Goal: Information Seeking & Learning: Learn about a topic

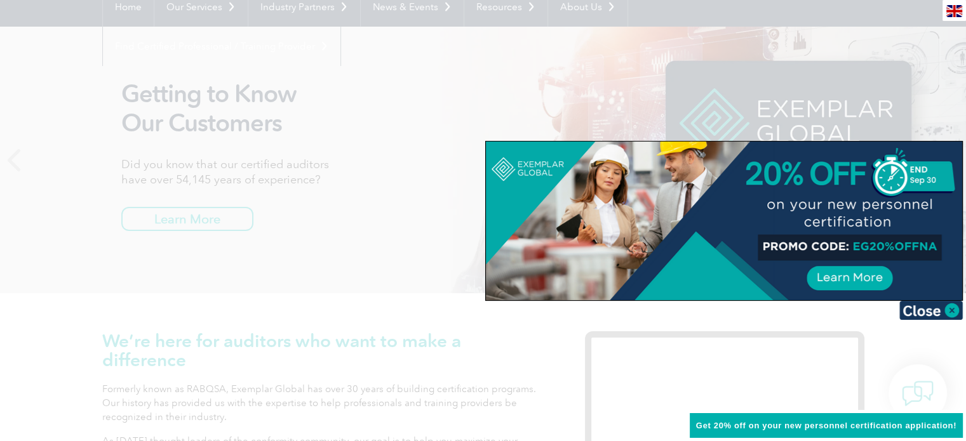
scroll to position [134, 0]
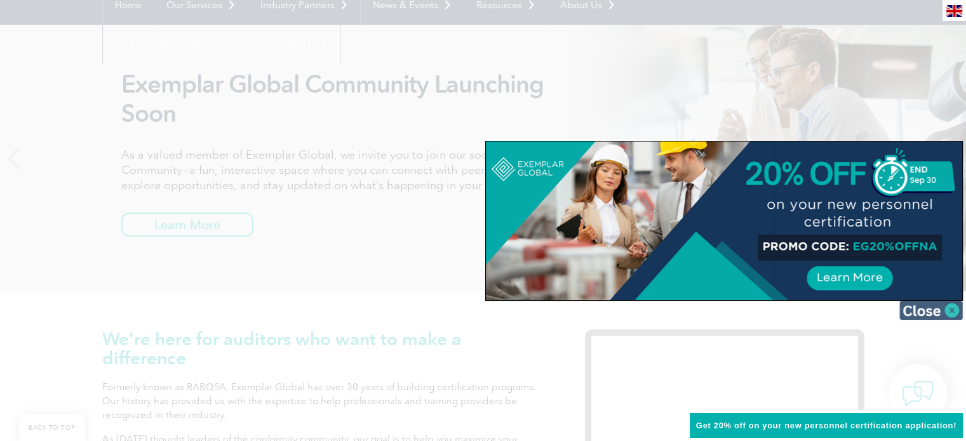
click at [950, 307] on img at bounding box center [930, 310] width 63 height 19
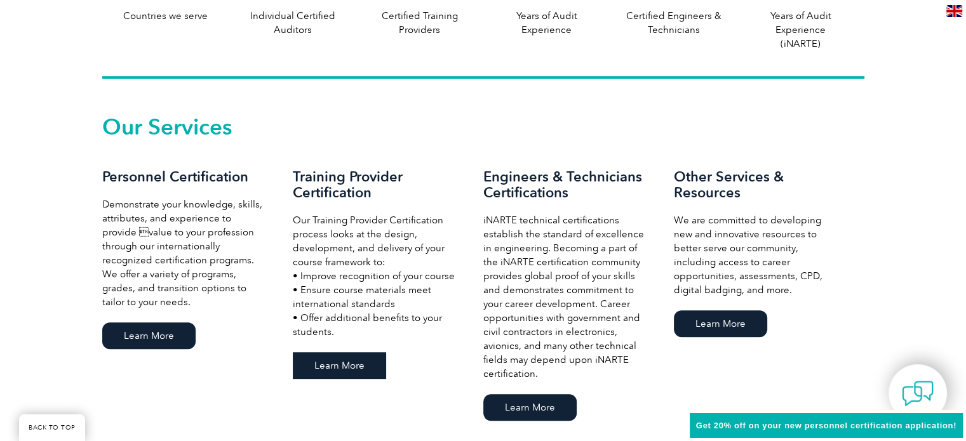
scroll to position [797, 0]
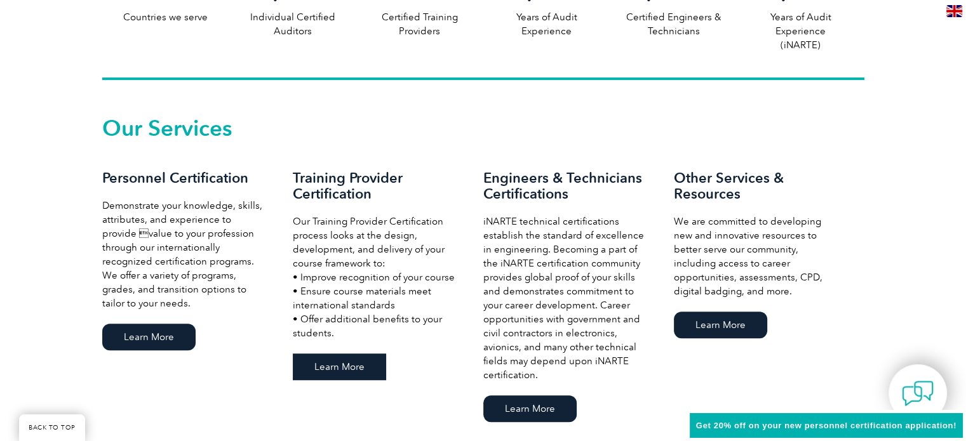
click at [335, 356] on link "Learn More" at bounding box center [339, 367] width 93 height 27
click at [328, 360] on link "Learn More" at bounding box center [339, 367] width 93 height 27
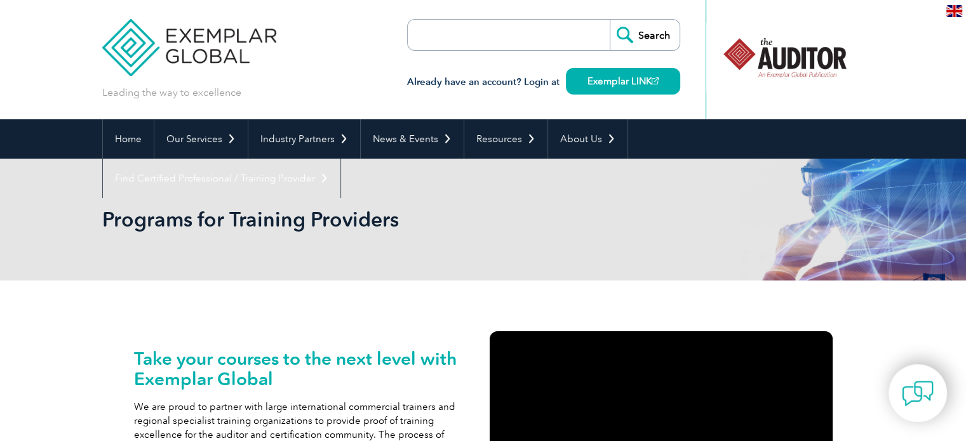
click at [519, 39] on input "search" at bounding box center [480, 35] width 133 height 30
type input "iso 27001"
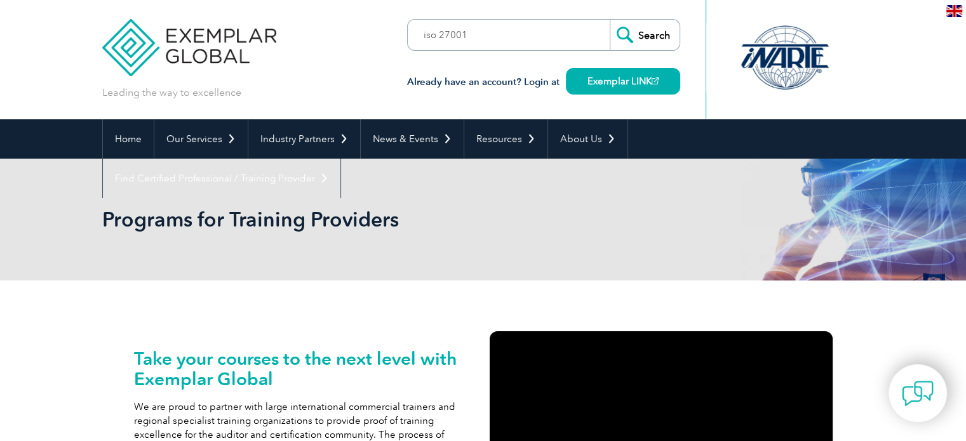
click at [642, 25] on input "Search" at bounding box center [645, 35] width 70 height 30
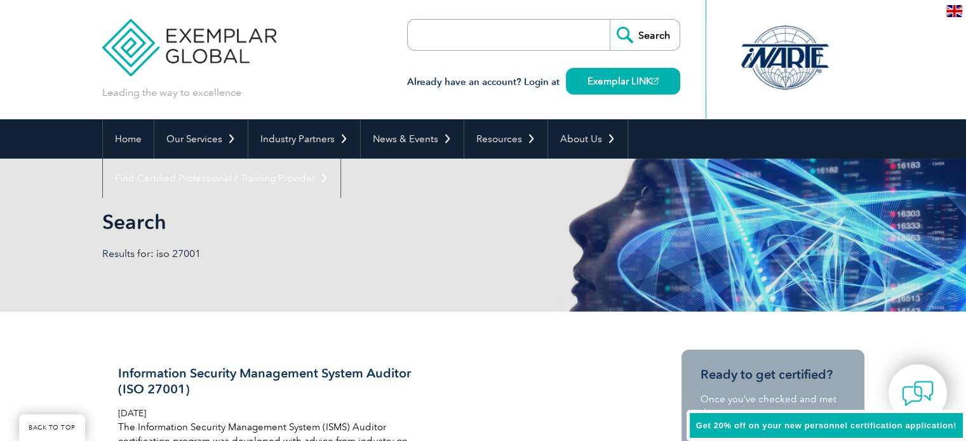
scroll to position [282, 0]
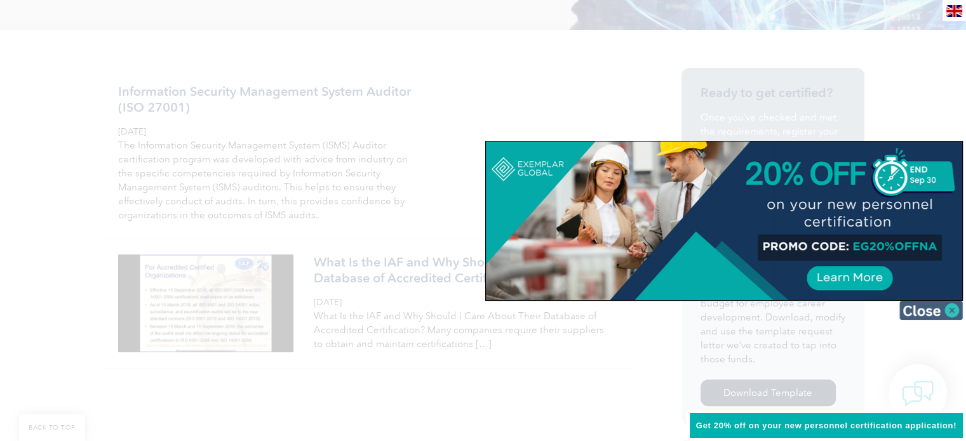
click at [924, 304] on img at bounding box center [930, 310] width 63 height 19
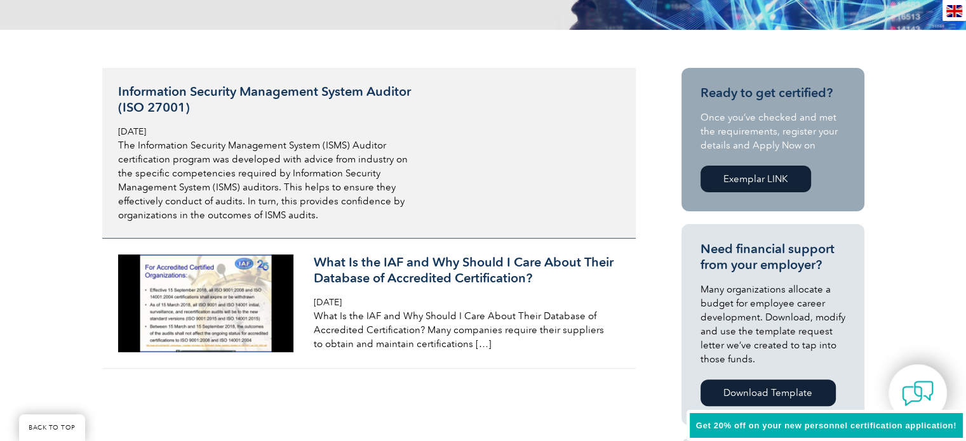
click at [262, 92] on h3 "Information Security Management System Auditor (ISO 27001)" at bounding box center [268, 100] width 301 height 32
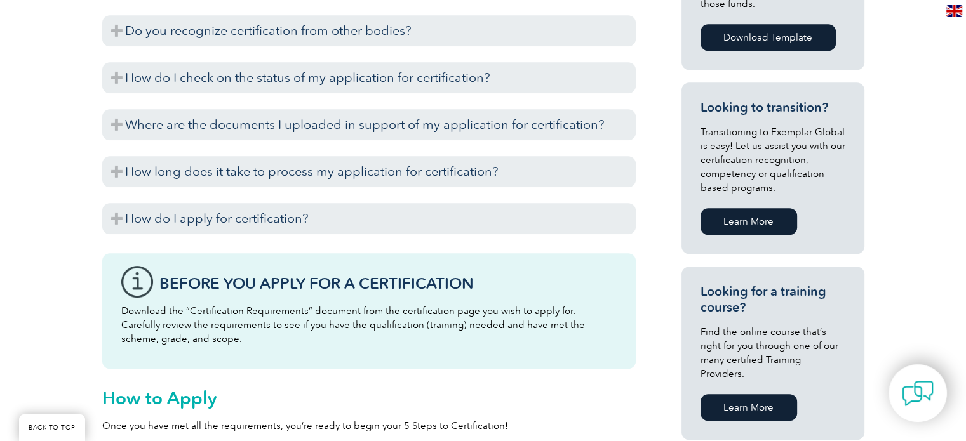
scroll to position [723, 0]
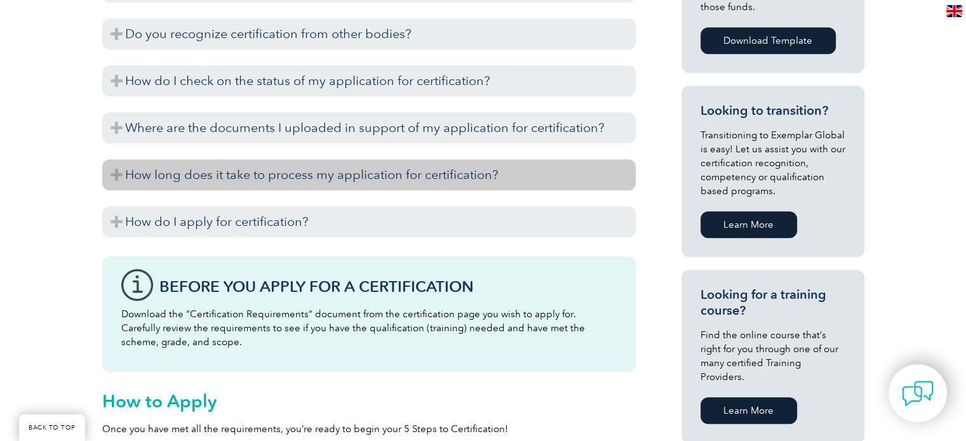
click at [192, 171] on h3 "How long does it take to process my application for certification?" at bounding box center [368, 174] width 533 height 31
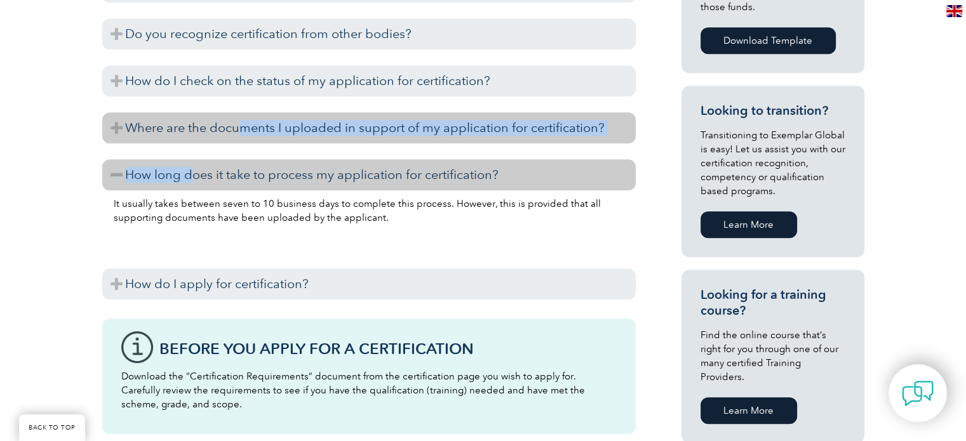
drag, startPoint x: 192, startPoint y: 171, endPoint x: 244, endPoint y: 114, distance: 77.8
click at [244, 114] on div "How long is my training certificate valid? Exemplar Global recognizes training …" at bounding box center [368, 138] width 533 height 335
click at [244, 114] on h3 "Where are the documents I uploaded in support of my application for certificati…" at bounding box center [368, 127] width 533 height 31
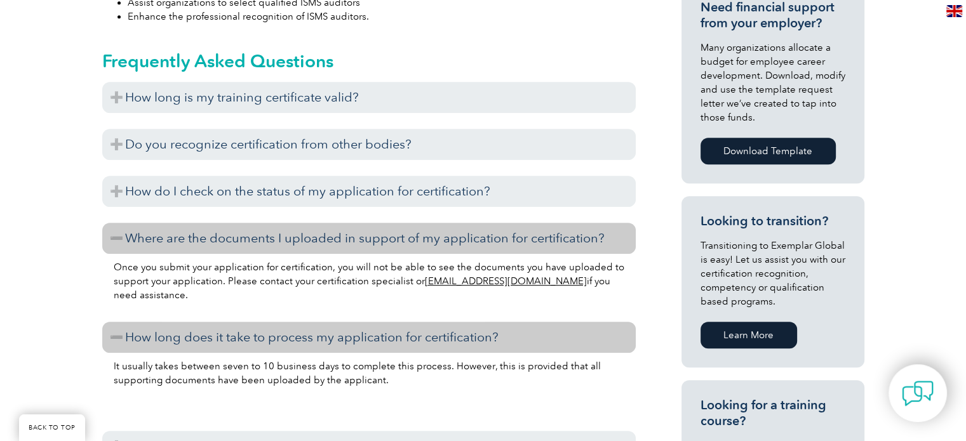
scroll to position [603, 0]
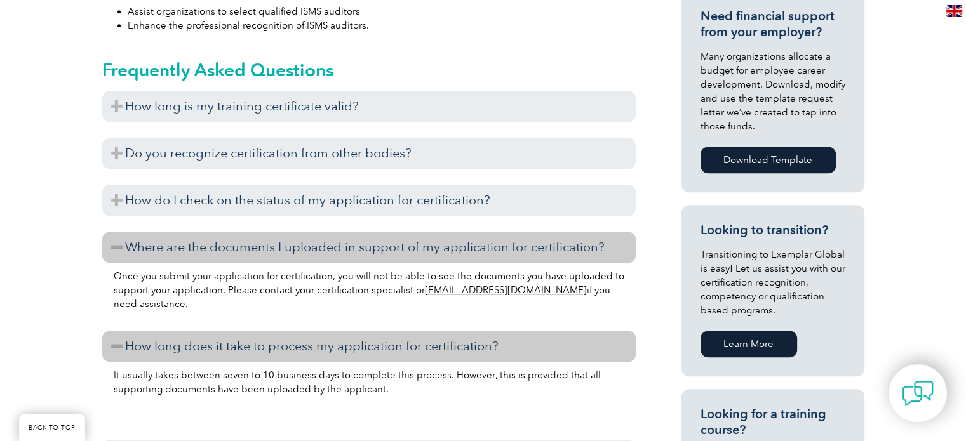
click at [147, 236] on h3 "Where are the documents I uploaded in support of my application for certificati…" at bounding box center [368, 247] width 533 height 31
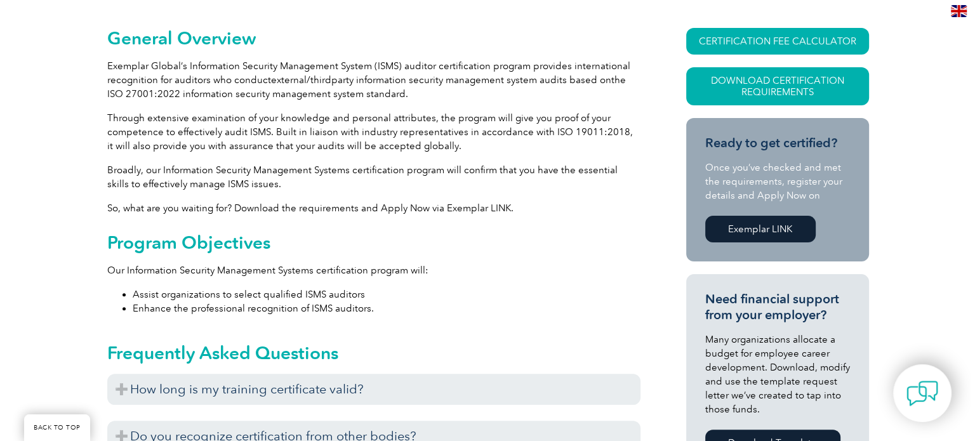
scroll to position [320, 0]
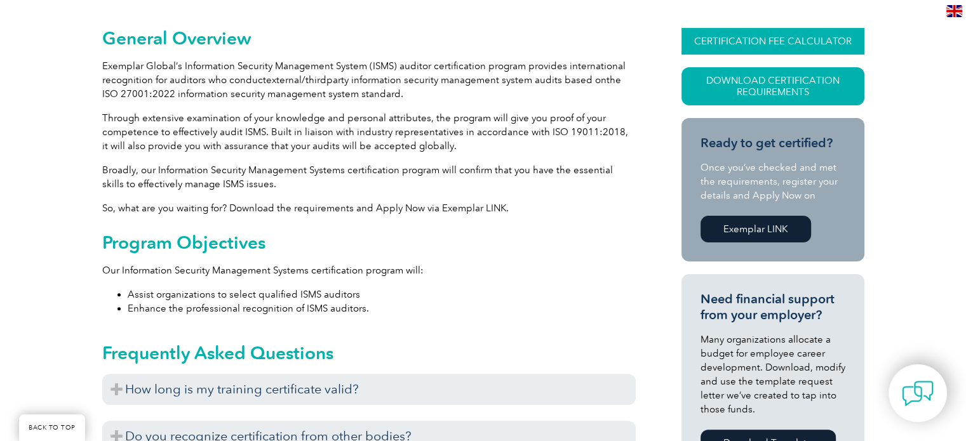
click at [757, 44] on link "CERTIFICATION FEE CALCULATOR" at bounding box center [772, 41] width 183 height 27
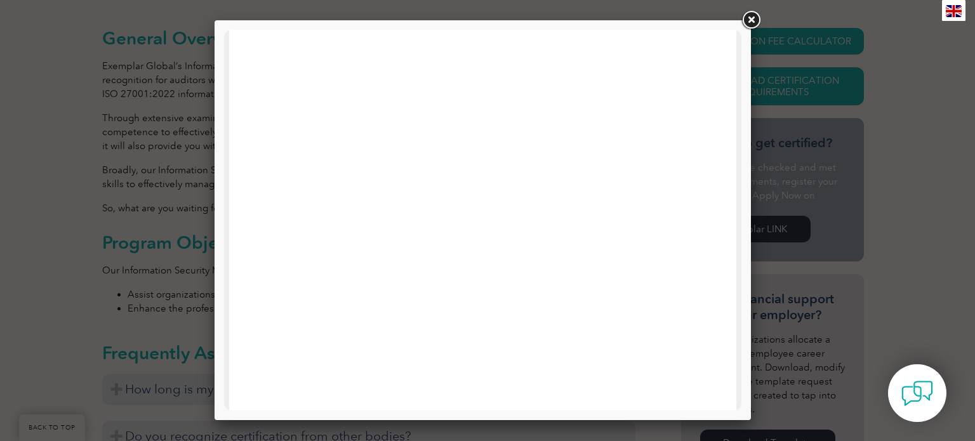
scroll to position [277, 0]
click at [750, 20] on link at bounding box center [751, 20] width 23 height 23
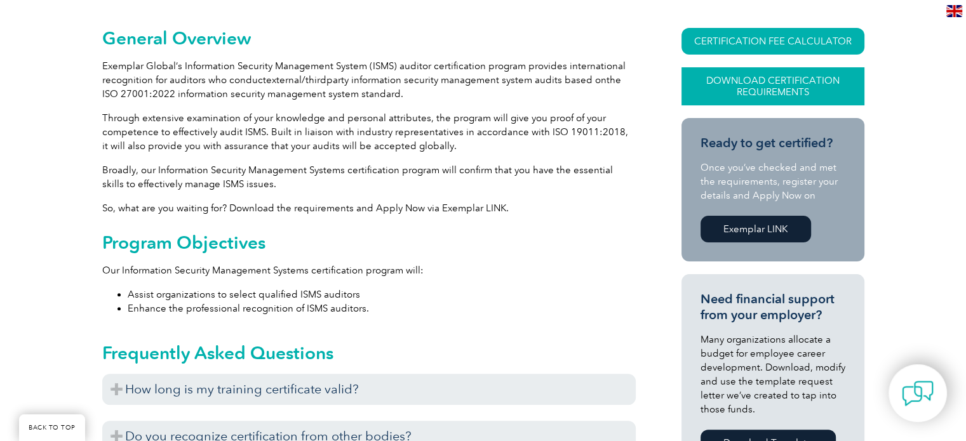
click at [785, 80] on link "Download Certification Requirements" at bounding box center [772, 86] width 183 height 38
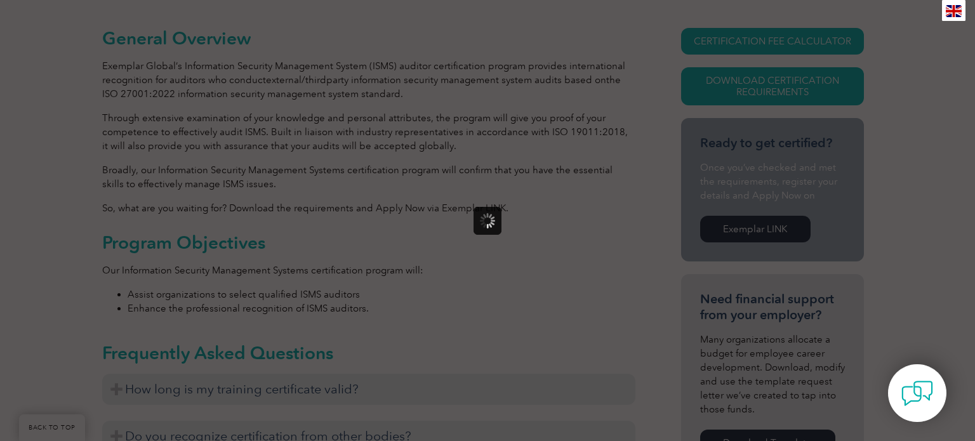
scroll to position [0, 0]
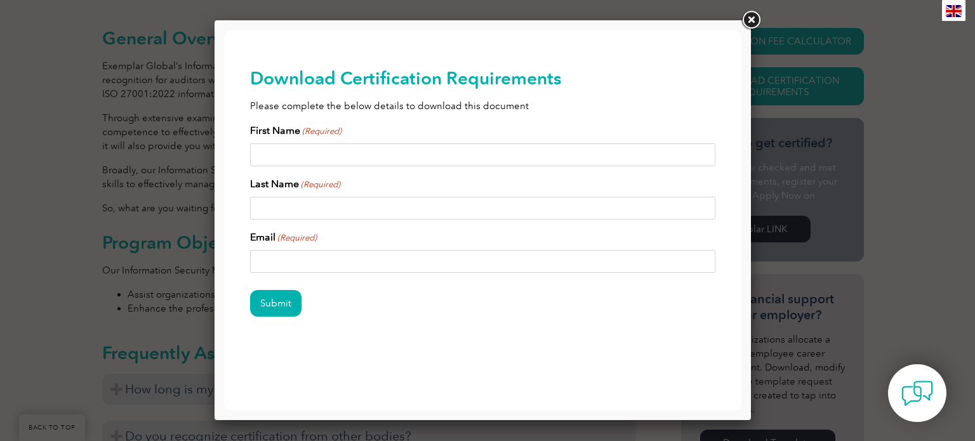
click at [672, 155] on input "First Name (Required)" at bounding box center [483, 154] width 466 height 23
type input "Karthiga"
type input "G"
type input "karthigakavi382@gmail.com"
click at [274, 303] on input "Submit" at bounding box center [275, 303] width 51 height 27
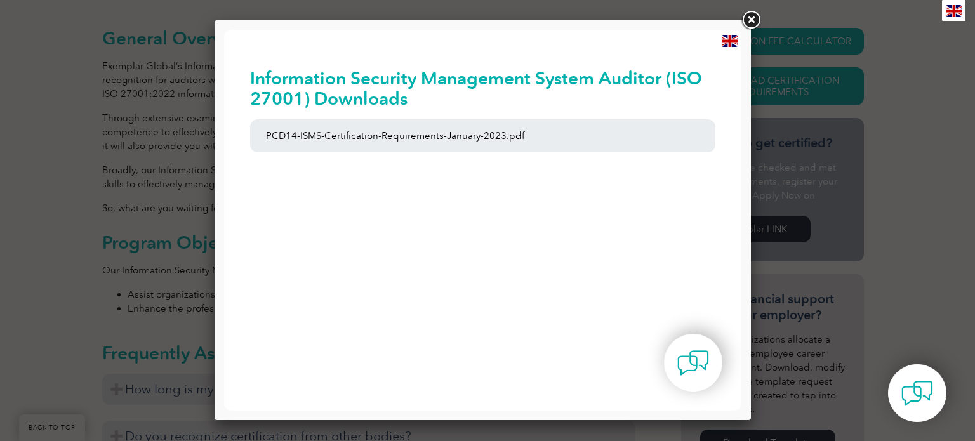
click at [368, 89] on h2 "Information Security Management System Auditor (ISO 27001) Downloads" at bounding box center [483, 88] width 466 height 41
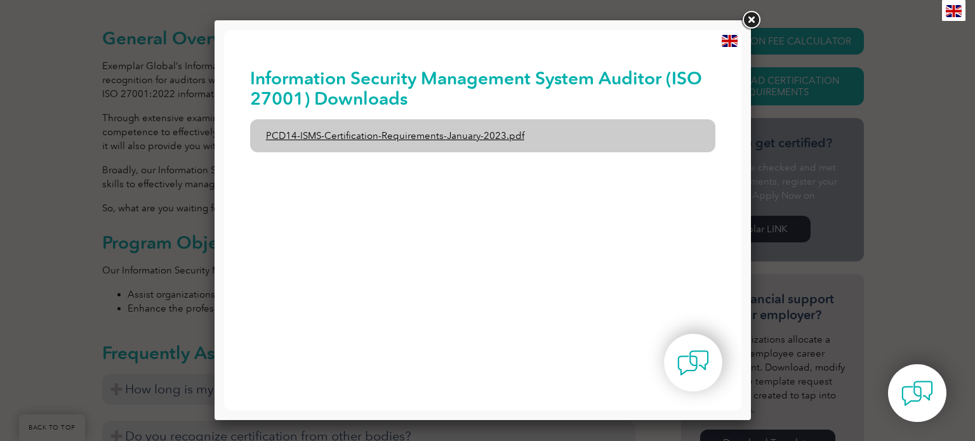
click at [351, 139] on link "PCD14-ISMS-Certification-Requirements-January-2023.pdf" at bounding box center [483, 135] width 466 height 33
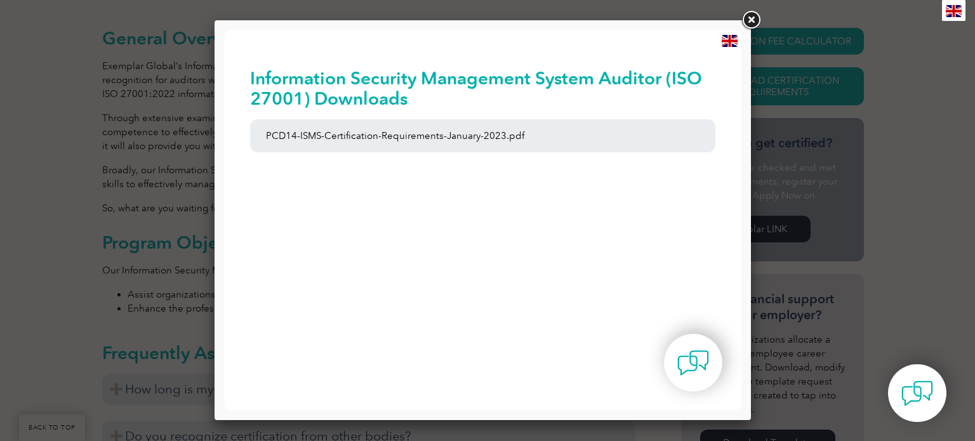
click at [545, 70] on h2 "Information Security Management System Auditor (ISO 27001) Downloads" at bounding box center [483, 88] width 466 height 41
click at [748, 21] on link at bounding box center [751, 20] width 23 height 23
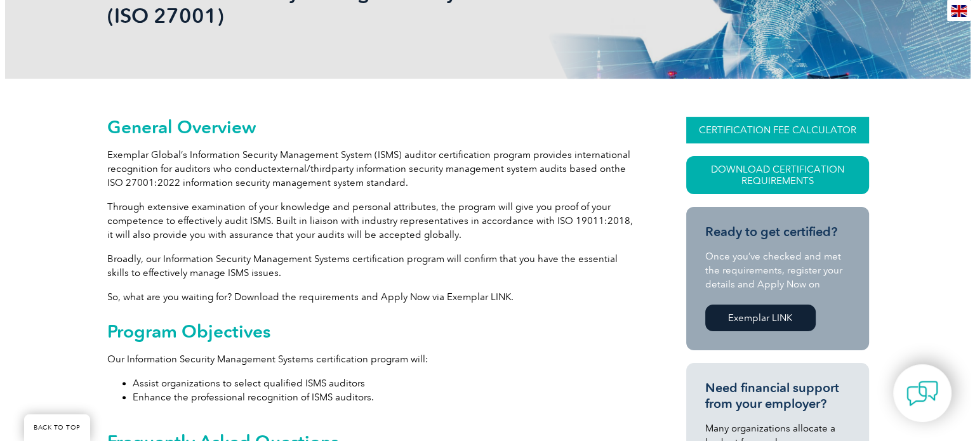
scroll to position [230, 0]
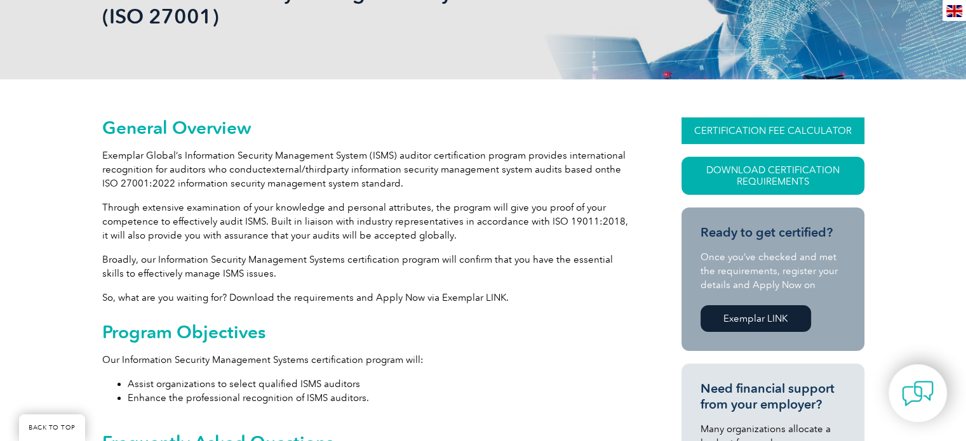
click at [759, 131] on link "CERTIFICATION FEE CALCULATOR" at bounding box center [772, 130] width 183 height 27
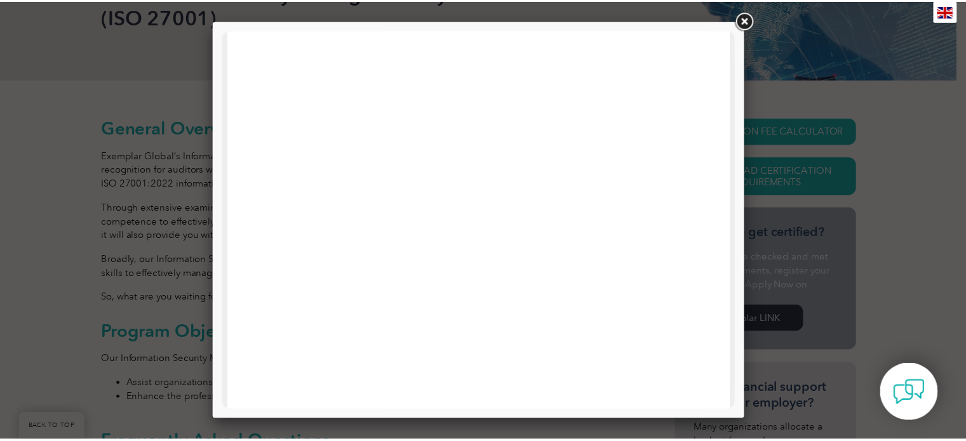
scroll to position [0, 0]
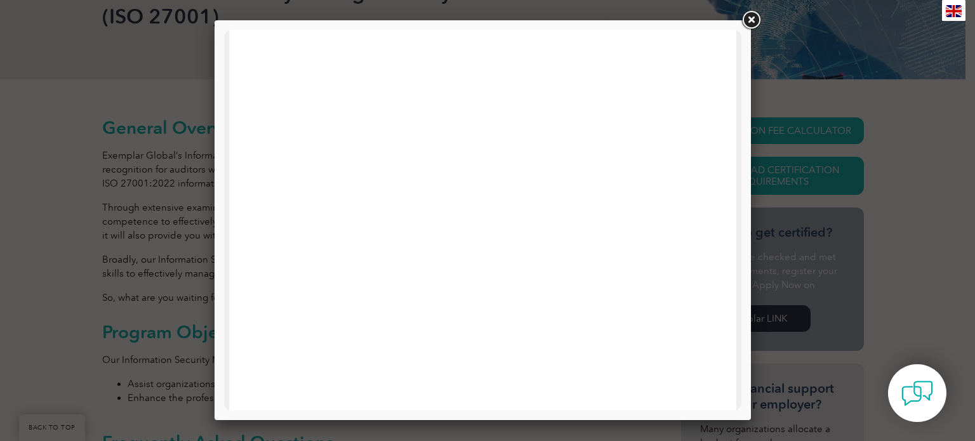
click at [757, 23] on link at bounding box center [751, 20] width 23 height 23
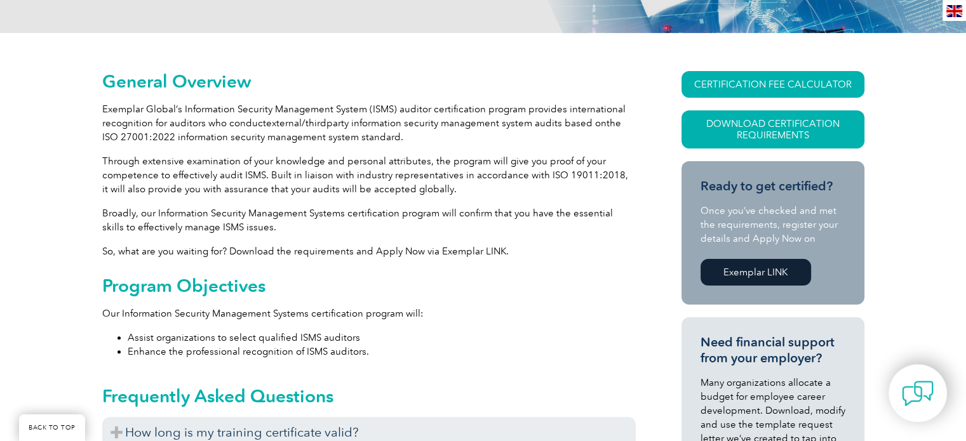
scroll to position [277, 0]
